Goal: Use online tool/utility: Use online tool/utility

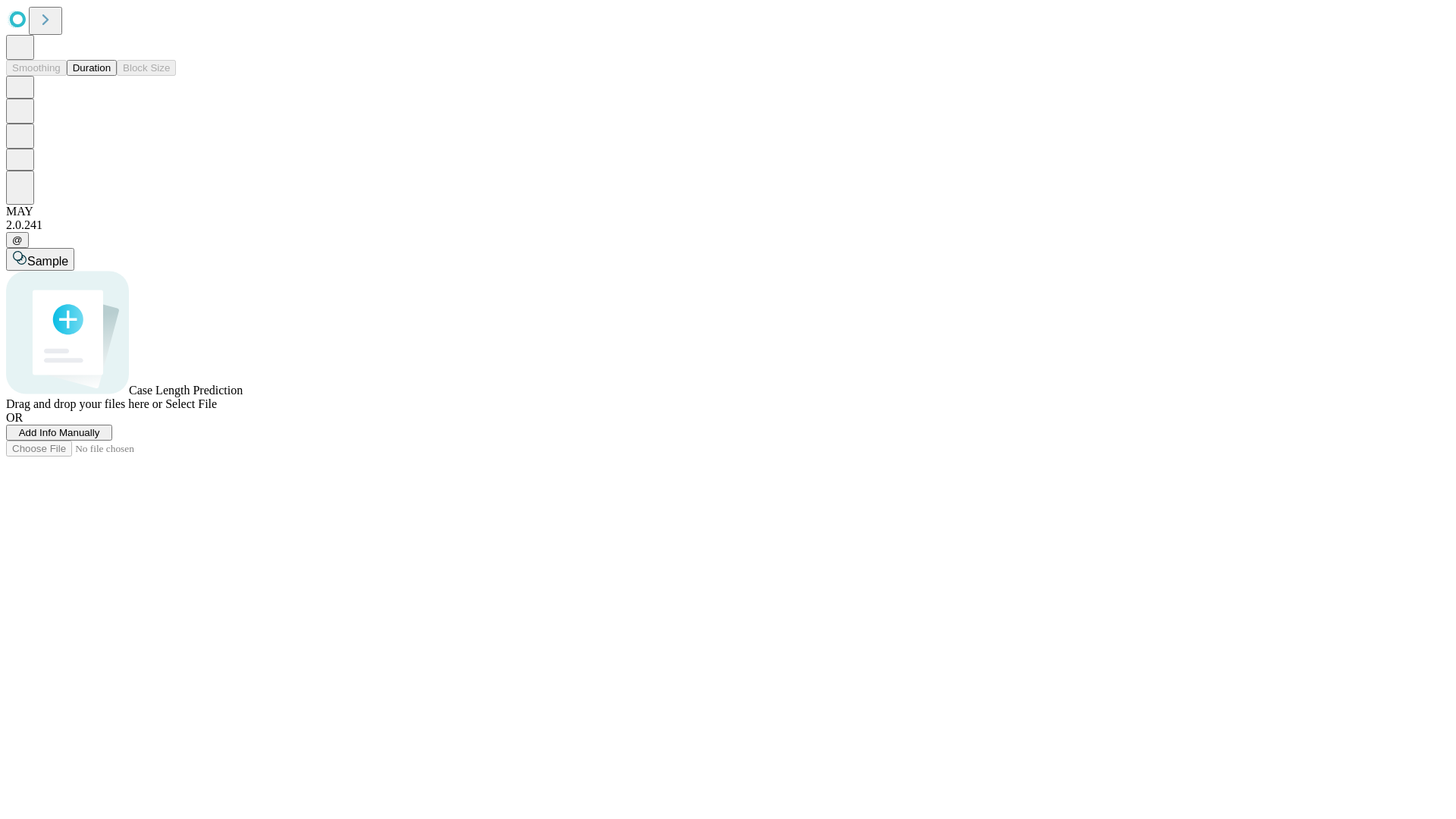
click at [111, 75] on button "Duration" at bounding box center [92, 68] width 50 height 16
click at [68, 255] on span "Sample" at bounding box center [48, 261] width 41 height 13
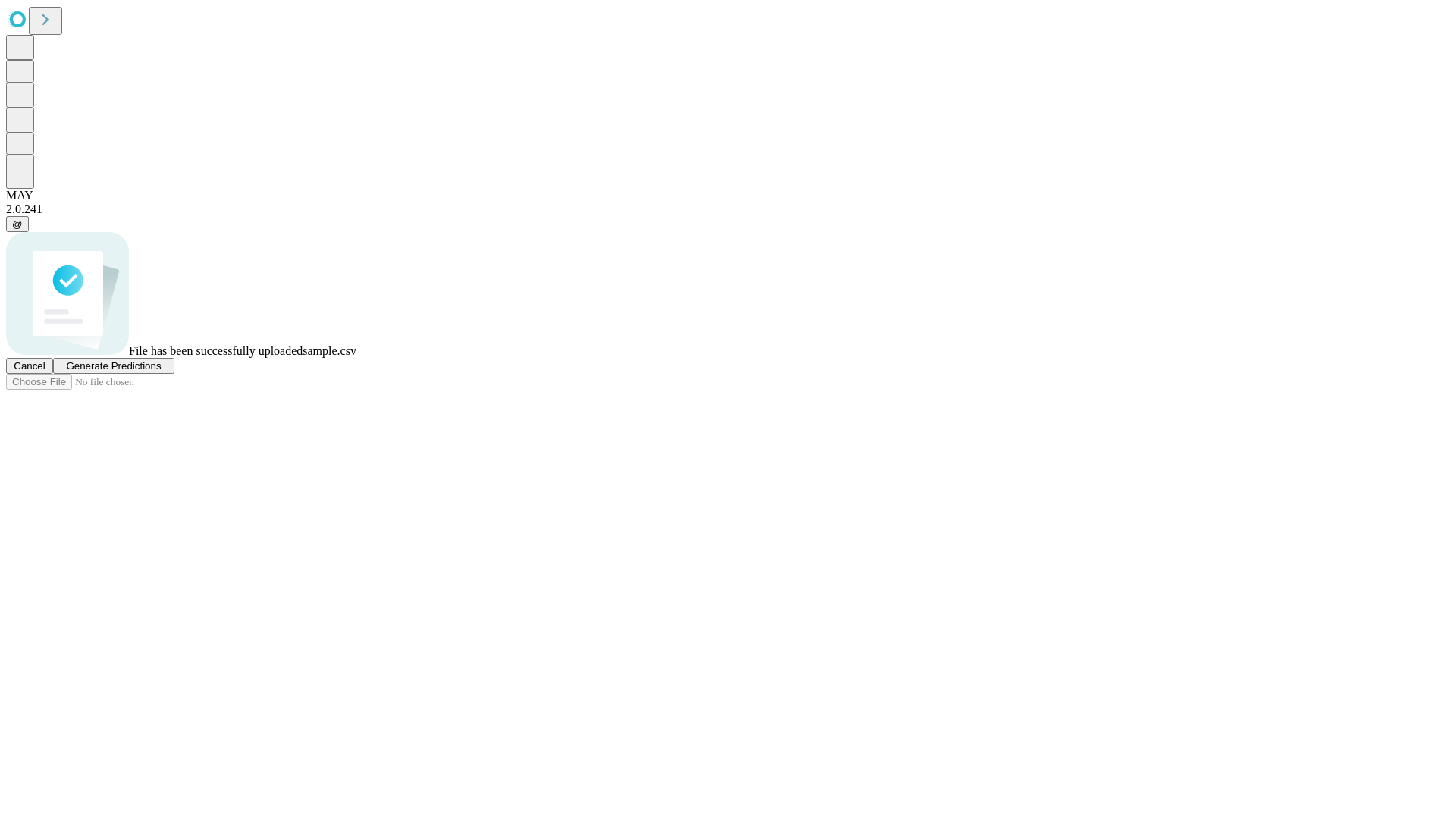
click at [161, 372] on span "Generate Predictions" at bounding box center [113, 365] width 95 height 11
